Goal: Obtain resource: Download file/media

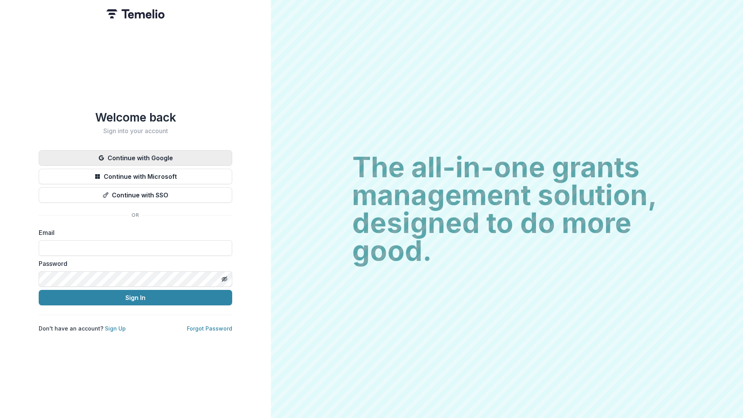
click at [102, 155] on icon "button" at bounding box center [101, 157] width 5 height 5
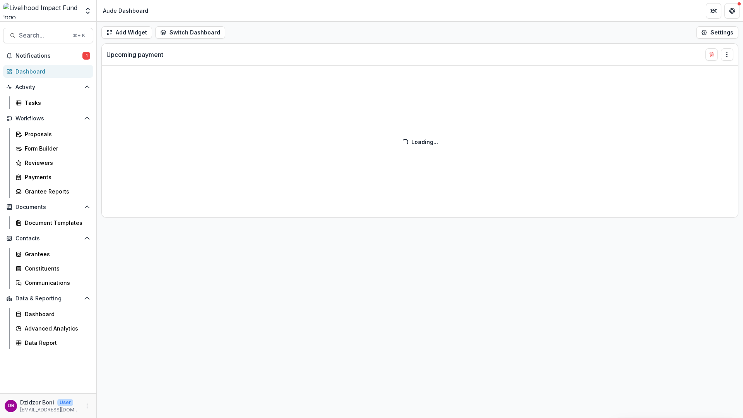
select select "******"
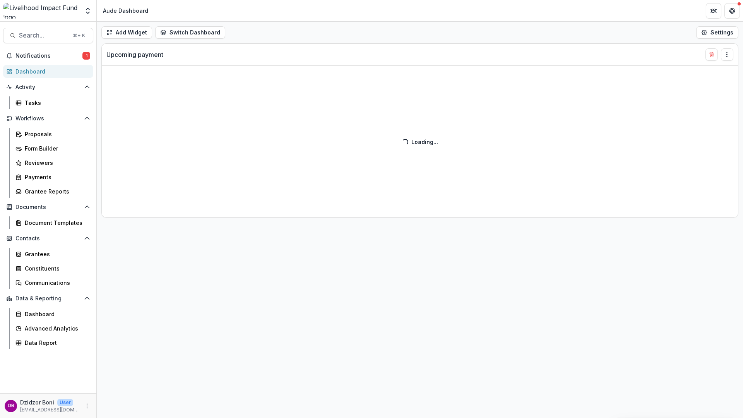
select select "******"
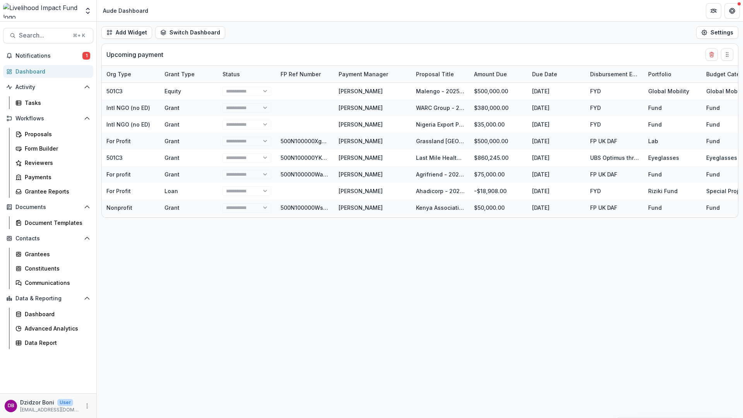
select select "******"
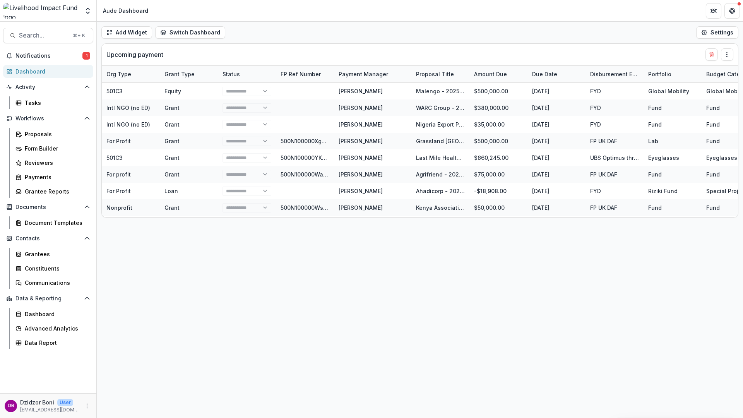
select select "******"
click at [31, 56] on span "Notifications" at bounding box center [48, 56] width 67 height 7
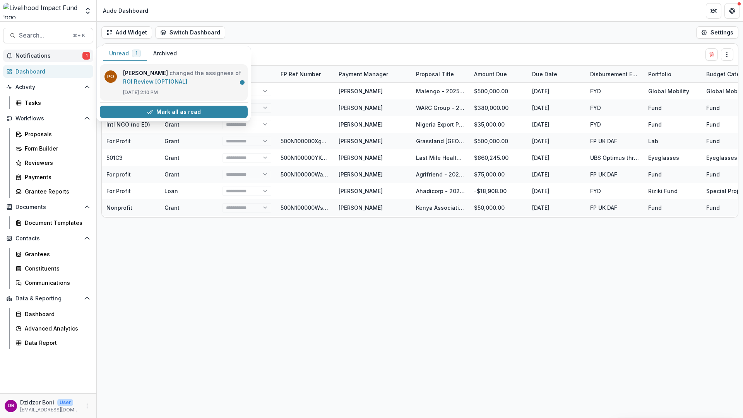
click at [175, 84] on link "ROI Review [OPTIONAL]" at bounding box center [155, 81] width 64 height 7
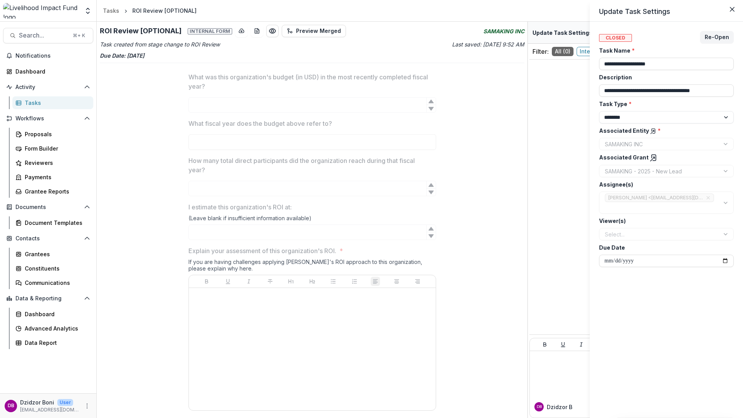
drag, startPoint x: 479, startPoint y: 31, endPoint x: 509, endPoint y: 31, distance: 29.4
click at [509, 31] on div "**********" at bounding box center [371, 209] width 743 height 418
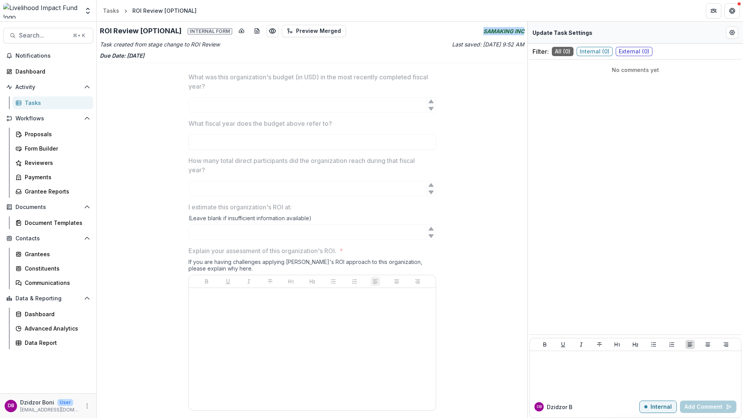
drag, startPoint x: 482, startPoint y: 32, endPoint x: 524, endPoint y: 31, distance: 41.8
click at [524, 31] on div "ROI Review [OPTIONAL] Internal form Preview Merged SAMAKING INC Task created fr…" at bounding box center [312, 220] width 430 height 396
copy icon "SAMAKING INC"
click at [56, 34] on span "Search..." at bounding box center [43, 35] width 49 height 7
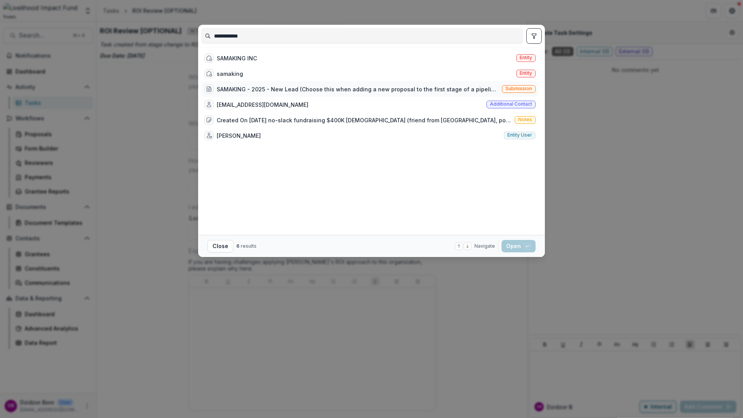
type input "**********"
click at [336, 87] on div "SAMAKING - 2025 - New Lead (Choose this when adding a new proposal to the first…" at bounding box center [358, 89] width 282 height 8
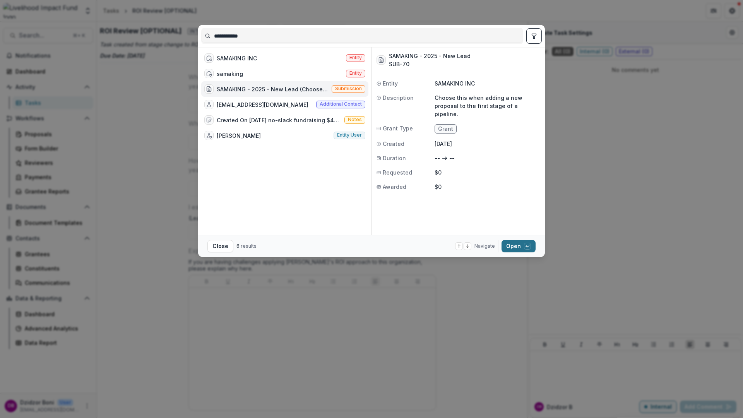
click at [510, 247] on button "Open with enter key" at bounding box center [518, 246] width 34 height 12
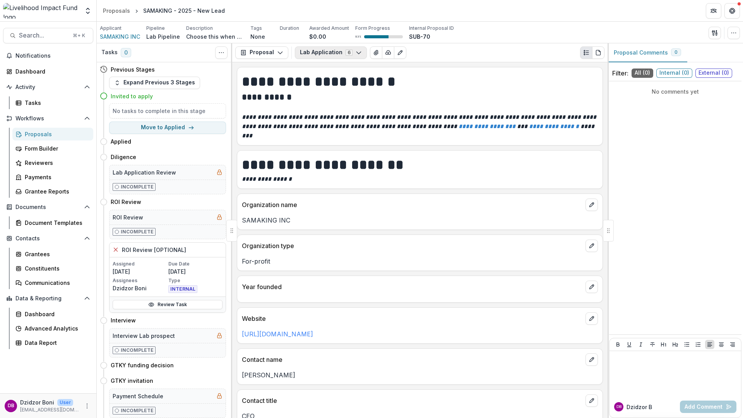
click at [355, 50] on icon "button" at bounding box center [358, 53] width 6 height 6
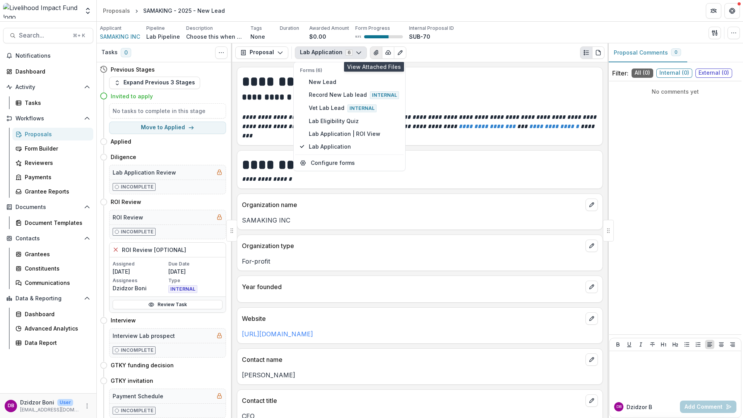
click at [374, 52] on icon "View Attached Files" at bounding box center [376, 52] width 4 height 5
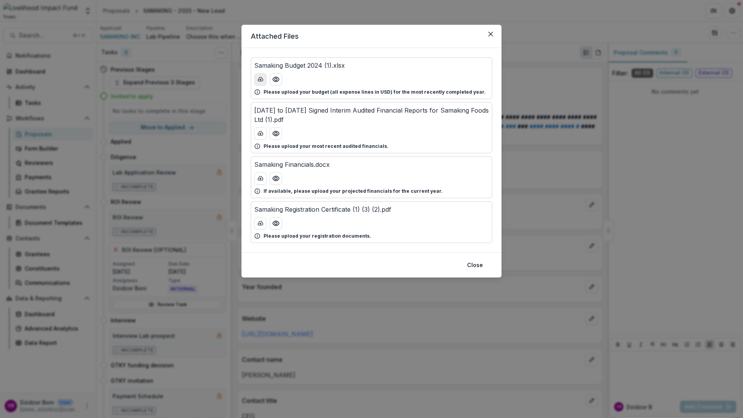
click at [263, 82] on button "download-button" at bounding box center [260, 79] width 12 height 12
click at [260, 134] on line "download-button" at bounding box center [260, 134] width 0 height 2
click at [261, 181] on icon "download-button" at bounding box center [260, 178] width 6 height 6
click at [261, 224] on icon "download-button" at bounding box center [260, 223] width 6 height 6
click at [523, 186] on div "Attached Files Samaking Budget 2024 (1).xlsx Please upload your budget (all exp…" at bounding box center [371, 209] width 743 height 418
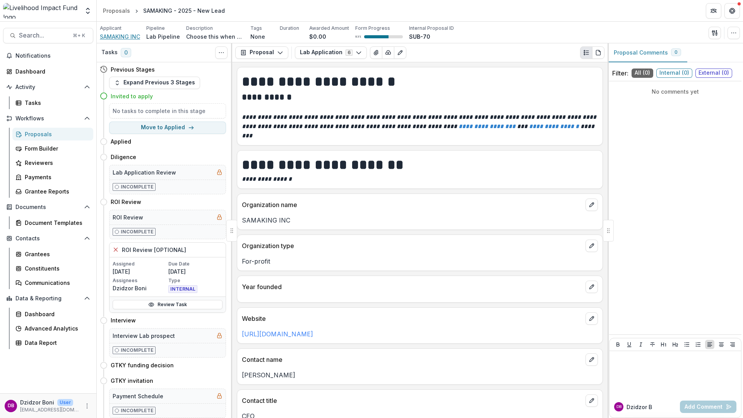
click at [119, 34] on span "SAMAKING INC" at bounding box center [120, 36] width 40 height 8
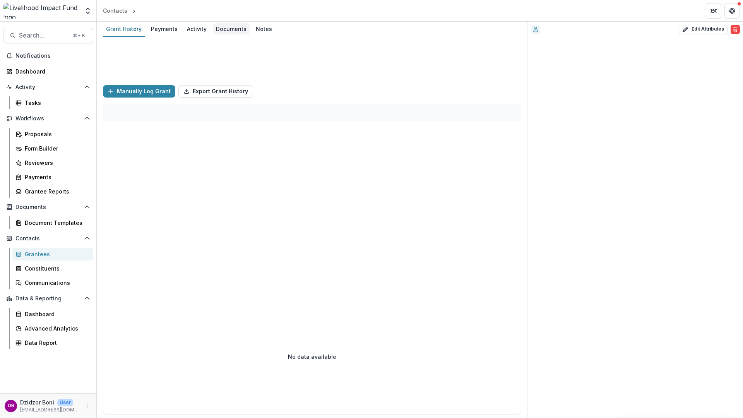
click at [232, 28] on div "Documents" at bounding box center [231, 28] width 37 height 11
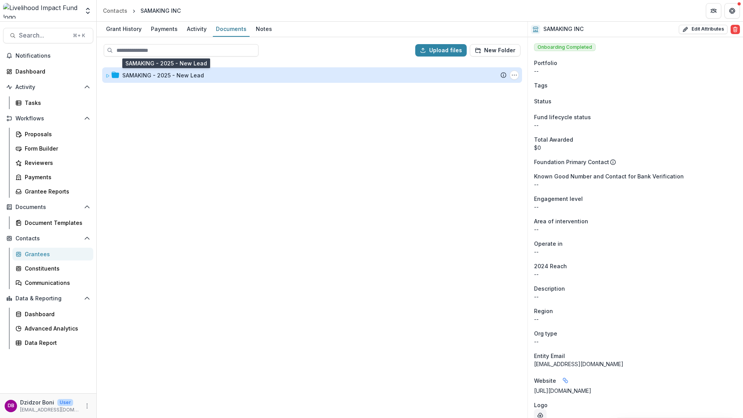
click at [152, 73] on div "SAMAKING - 2025 - New Lead" at bounding box center [163, 75] width 82 height 8
click at [182, 76] on div "SAMAKING - 2025 - New Lead" at bounding box center [163, 75] width 82 height 8
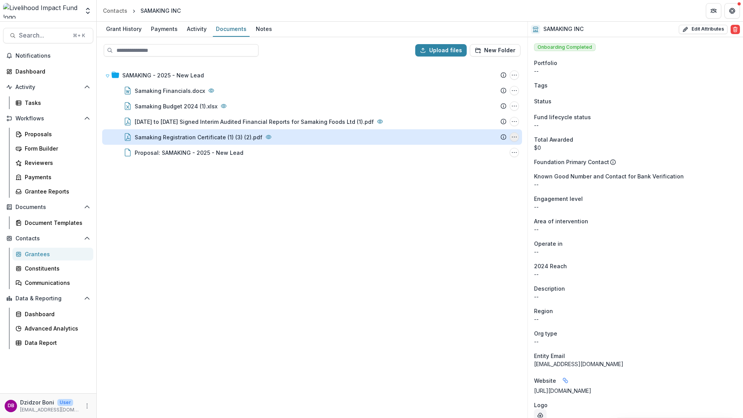
click at [514, 139] on icon "Samaking Registration Certificate (1) (3) (2).pdf Options" at bounding box center [514, 137] width 6 height 6
click at [456, 166] on button "Download" at bounding box center [475, 164] width 83 height 13
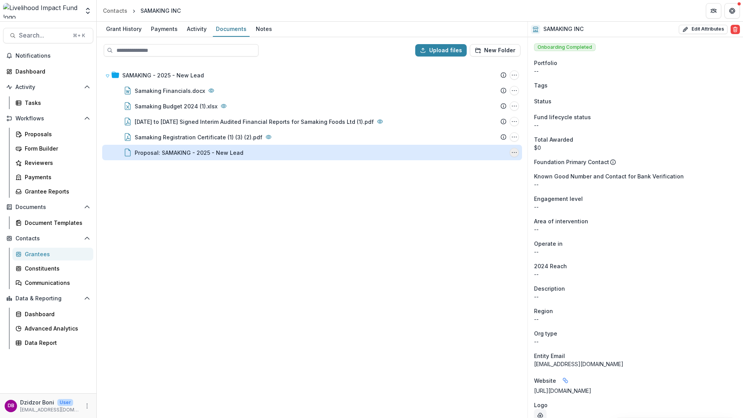
click at [512, 152] on icon "Proposal: SAMAKING - 2025 - New Lead Options" at bounding box center [514, 152] width 6 height 6
click at [467, 182] on button "Download" at bounding box center [475, 180] width 83 height 13
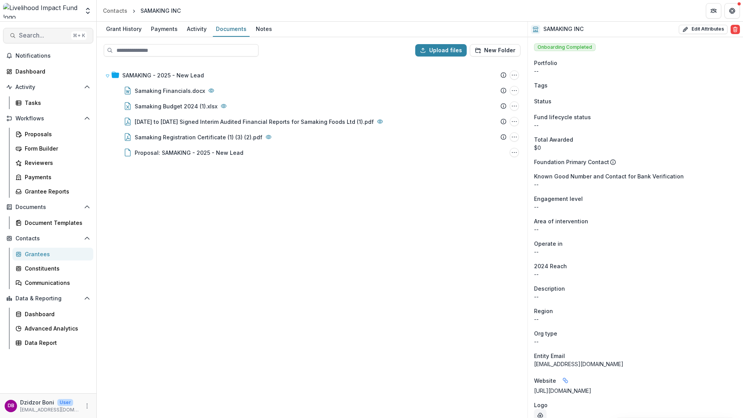
click at [53, 36] on span "Search..." at bounding box center [43, 35] width 49 height 7
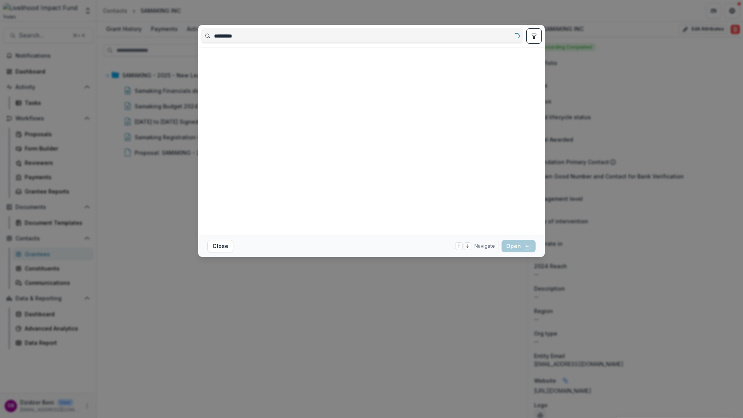
type input "*********"
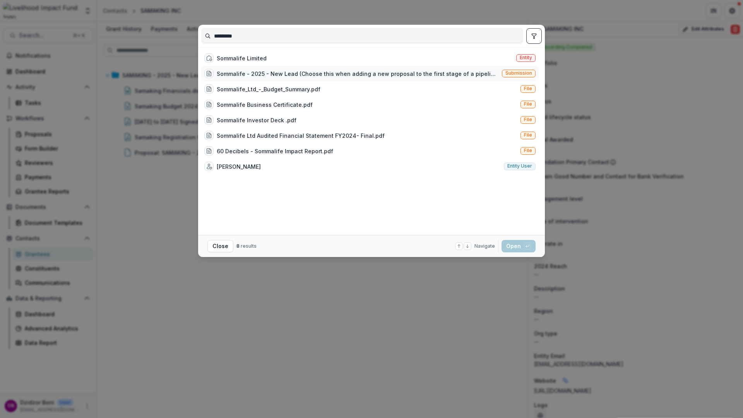
click at [285, 77] on div "Sommalife - 2025 - New Lead (Choose this when adding a new proposal to the firs…" at bounding box center [358, 74] width 282 height 8
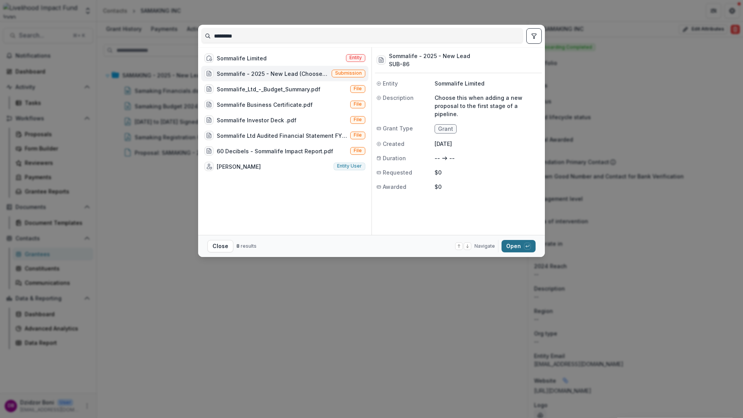
click at [509, 245] on button "Open with enter key" at bounding box center [518, 246] width 34 height 12
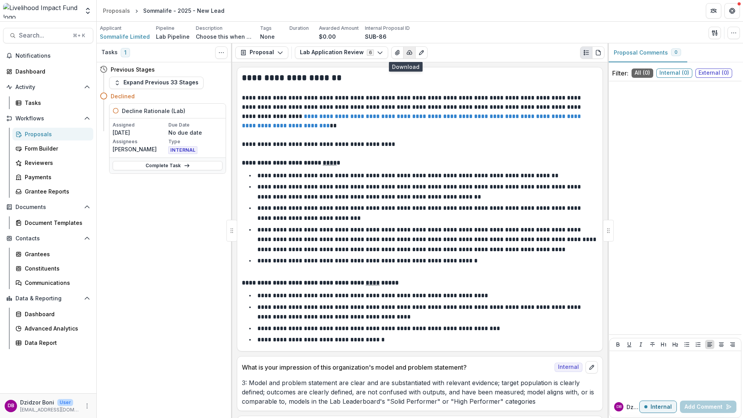
click at [406, 55] on icon "button" at bounding box center [409, 53] width 6 height 6
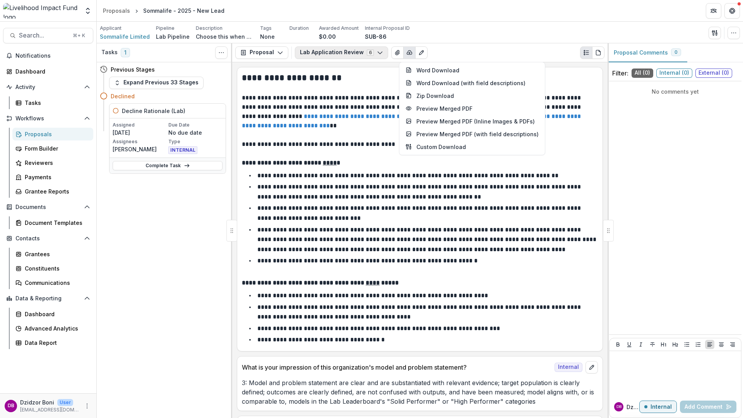
click at [370, 53] on button "Lab Application Review 6" at bounding box center [341, 52] width 93 height 12
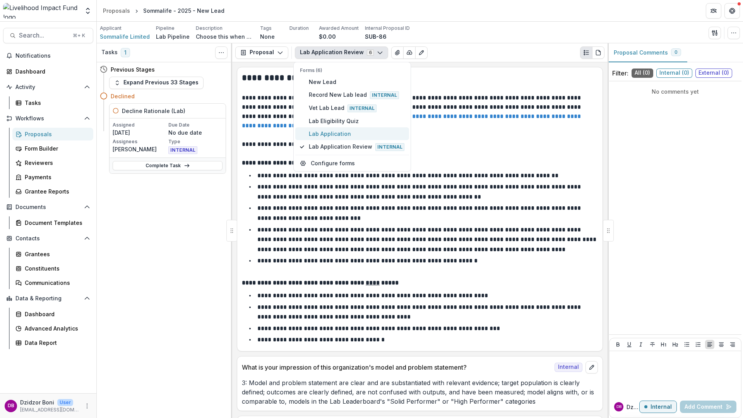
click at [342, 132] on span "Lab Application" at bounding box center [357, 134] width 96 height 8
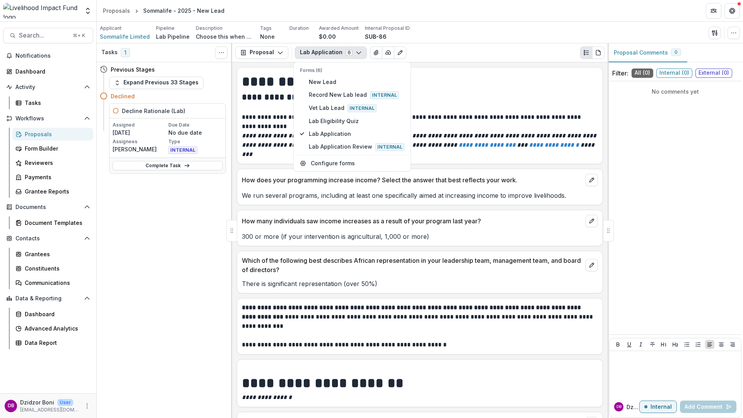
click at [436, 95] on h2 "**********" at bounding box center [418, 97] width 353 height 12
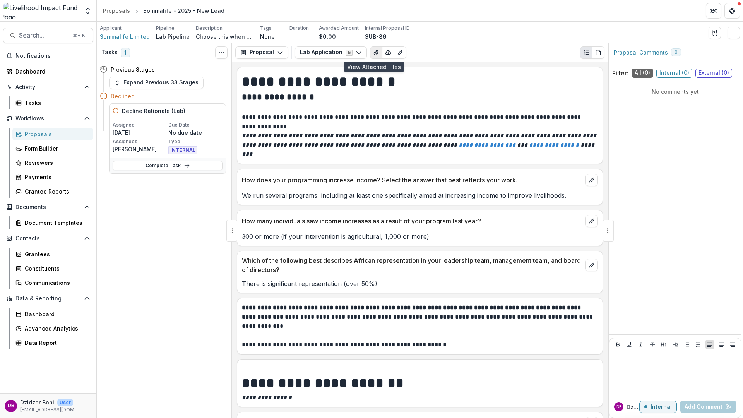
click at [374, 53] on icon "View Attached Files" at bounding box center [376, 53] width 6 height 6
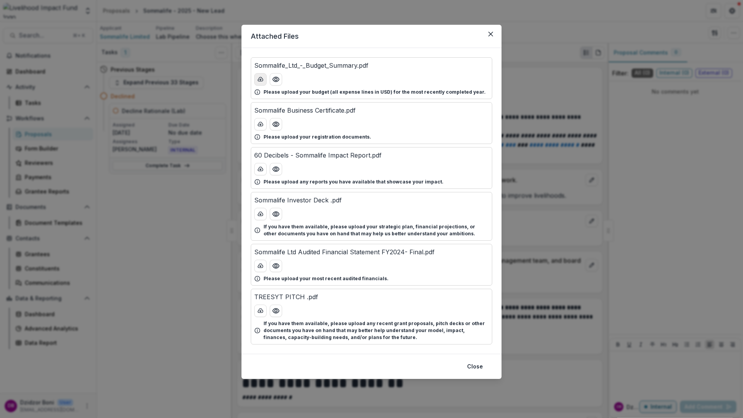
click at [259, 83] on button "download-button" at bounding box center [260, 79] width 12 height 12
click at [260, 124] on line "download-button" at bounding box center [260, 124] width 0 height 2
click at [259, 169] on polyline "download-button" at bounding box center [260, 169] width 2 height 1
click at [259, 214] on icon "download-button" at bounding box center [260, 214] width 6 height 6
click at [261, 266] on icon "download-button" at bounding box center [260, 266] width 6 height 6
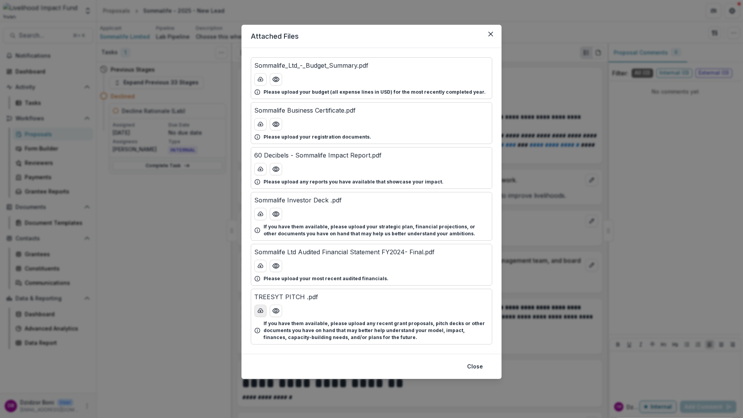
click at [260, 311] on line "download-button" at bounding box center [260, 311] width 0 height 2
click at [479, 365] on button "Close" at bounding box center [474, 366] width 25 height 12
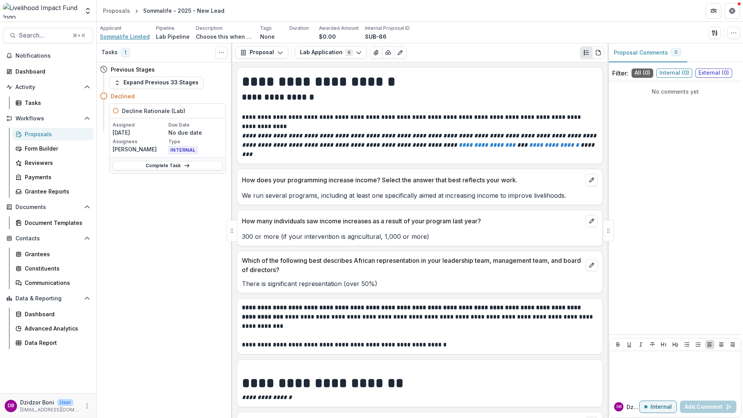
click at [128, 38] on span "Sommalife Limited" at bounding box center [125, 36] width 50 height 8
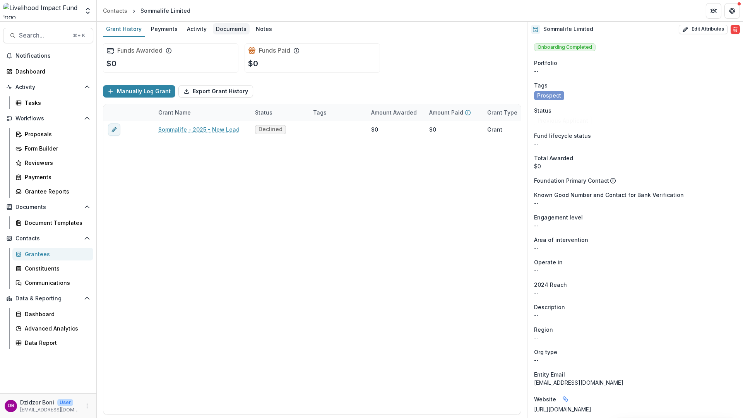
click at [226, 29] on div "Documents" at bounding box center [231, 28] width 37 height 11
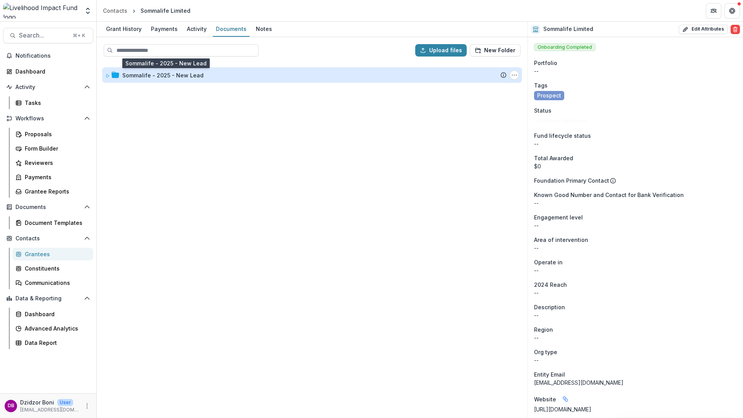
click at [169, 76] on div "Sommalife - 2025 - New Lead" at bounding box center [162, 75] width 81 height 8
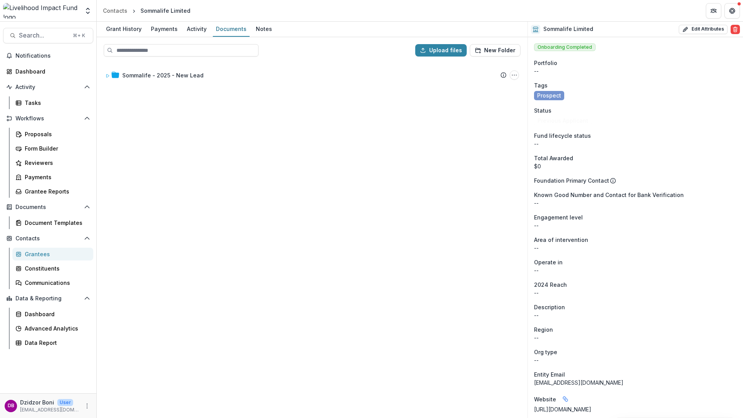
click at [201, 126] on div "Sommalife - 2025 - New Lead Submission Temelio Proposal Attached proposal docum…" at bounding box center [311, 240] width 429 height 354
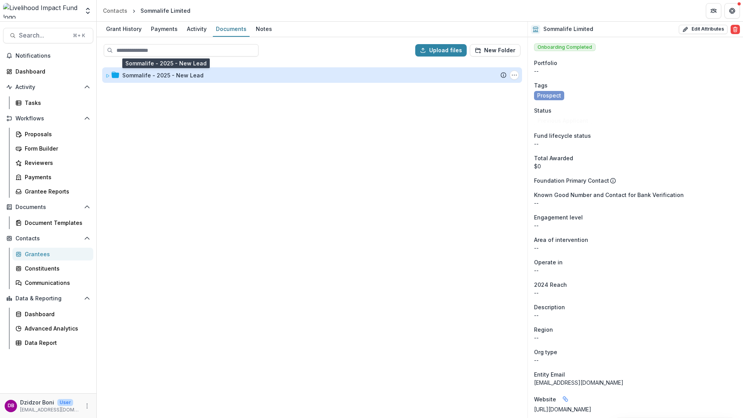
click at [179, 75] on div "Sommalife - 2025 - New Lead" at bounding box center [162, 75] width 81 height 8
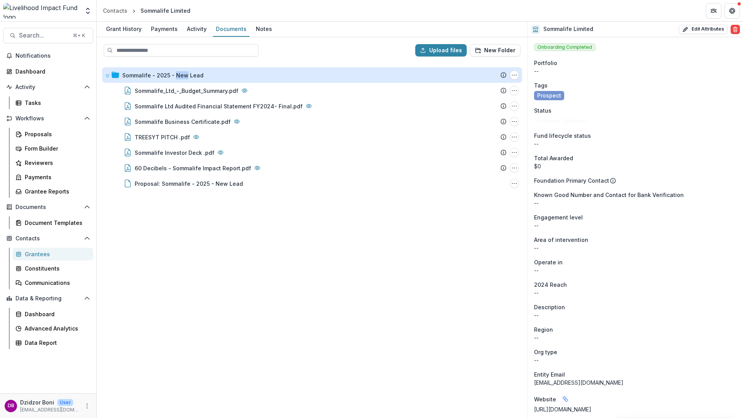
click at [179, 75] on div "Sommalife - 2025 - New Lead" at bounding box center [162, 75] width 81 height 8
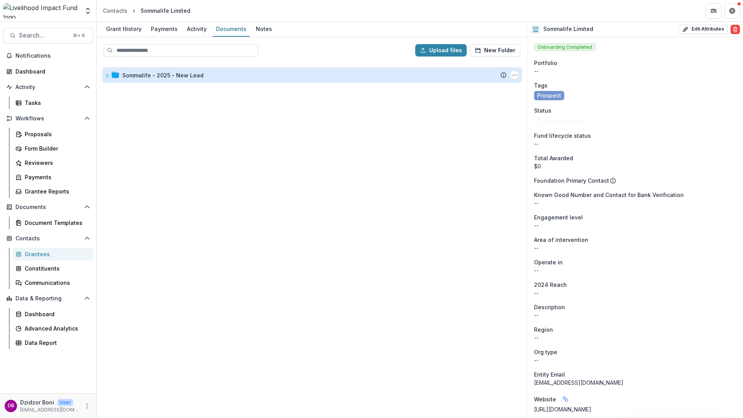
click at [179, 75] on div "Sommalife - 2025 - New Lead" at bounding box center [162, 75] width 81 height 8
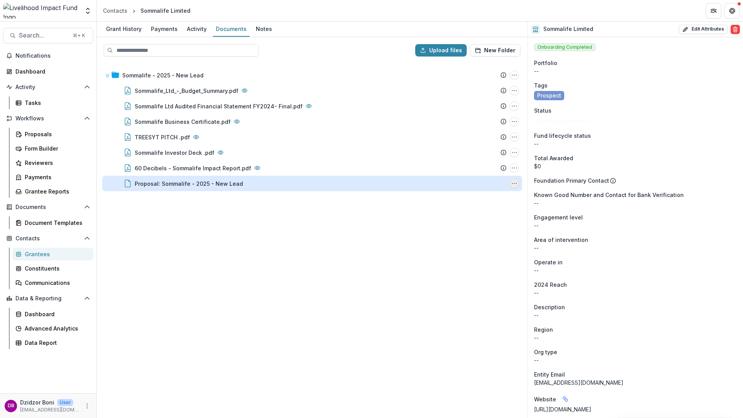
click at [515, 184] on icon "Proposal: Sommalife - 2025 - New Lead Options" at bounding box center [514, 183] width 6 height 6
click at [457, 211] on button "Download" at bounding box center [475, 211] width 83 height 13
